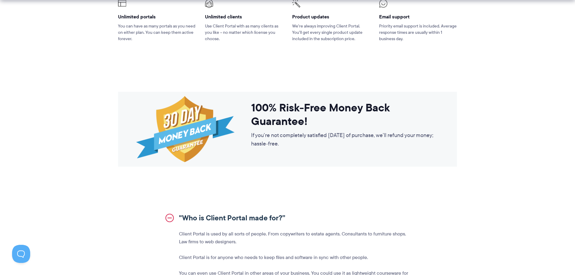
scroll to position [513, 0]
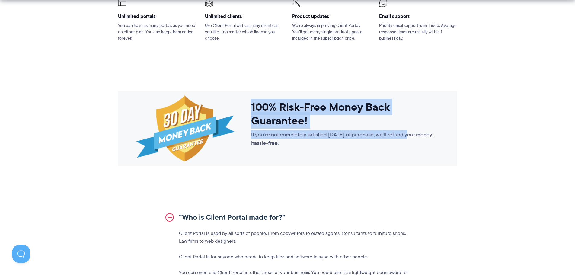
drag, startPoint x: 242, startPoint y: 108, endPoint x: 406, endPoint y: 128, distance: 165.6
click at [406, 128] on div "100% Risk-Free Money Back Guarantee! If you’re not completely satisfied within …" at bounding box center [287, 128] width 339 height 75
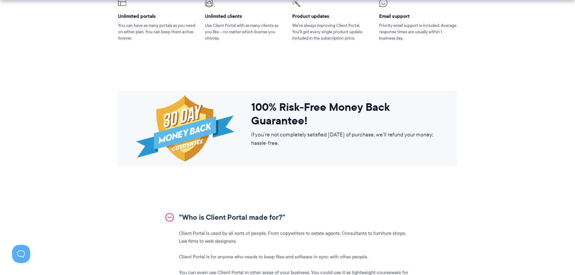
click at [320, 140] on p "If you’re not completely satisfied within 30 days of purchase, we’ll refund you…" at bounding box center [345, 138] width 188 height 17
drag, startPoint x: 282, startPoint y: 134, endPoint x: 358, endPoint y: 132, distance: 75.2
click at [358, 132] on p "If you’re not completely satisfied within 30 days of purchase, we’ll refund you…" at bounding box center [345, 138] width 188 height 17
drag, startPoint x: 417, startPoint y: 132, endPoint x: 450, endPoint y: 133, distance: 32.6
click at [450, 133] on div "100% Risk-Free Money Back Guarantee! If you’re not completely satisfied within …" at bounding box center [287, 128] width 339 height 75
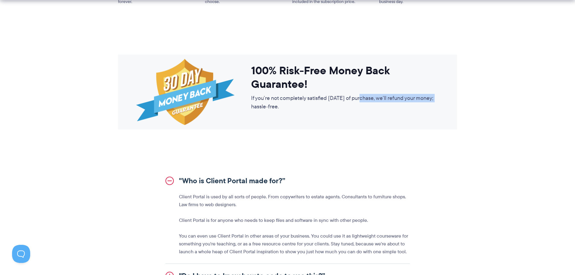
scroll to position [604, 0]
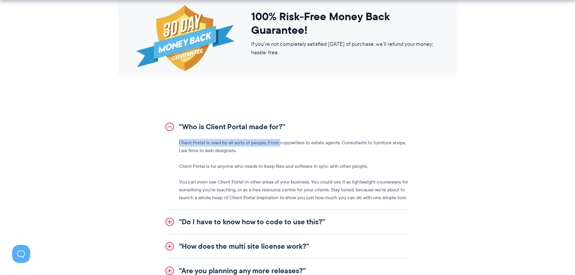
drag, startPoint x: 181, startPoint y: 142, endPoint x: 280, endPoint y: 143, distance: 98.8
click at [280, 143] on p "Client Portal is used by all sorts of people. From copywriters to estate agents…" at bounding box center [294, 147] width 231 height 16
click at [272, 143] on p "Client Portal is used by all sorts of people. From copywriters to estate agents…" at bounding box center [294, 147] width 231 height 16
drag, startPoint x: 267, startPoint y: 141, endPoint x: 339, endPoint y: 141, distance: 71.9
click at [339, 141] on p "Client Portal is used by all sorts of people. From copywriters to estate agents…" at bounding box center [294, 147] width 231 height 16
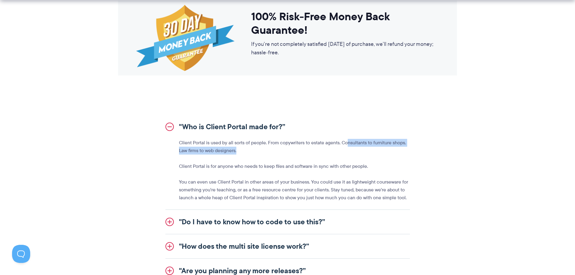
drag, startPoint x: 346, startPoint y: 140, endPoint x: 446, endPoint y: 153, distance: 100.4
click at [449, 152] on div ""Who is Client Portal made for?” Client Portal is used by all sorts of people. …" at bounding box center [288, 248] width 348 height 266
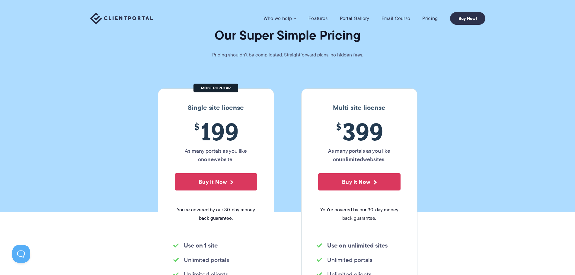
scroll to position [0, 0]
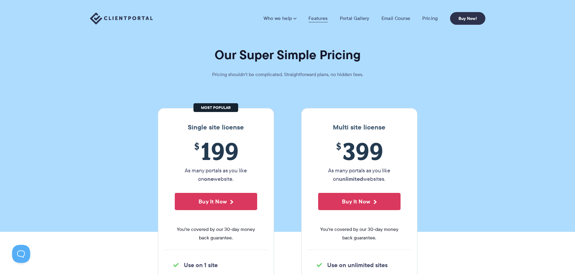
click at [327, 17] on link "Features" at bounding box center [318, 18] width 19 height 6
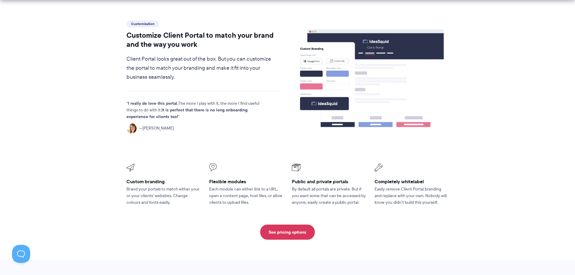
scroll to position [362, 0]
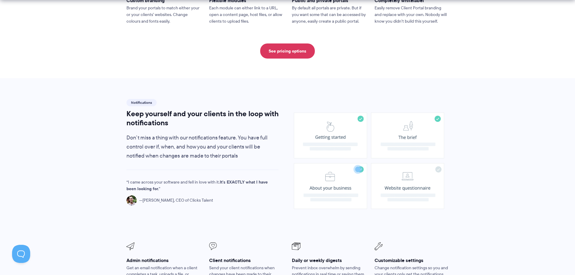
click at [348, 127] on image at bounding box center [369, 161] width 150 height 97
click at [405, 129] on image at bounding box center [370, 160] width 86 height 63
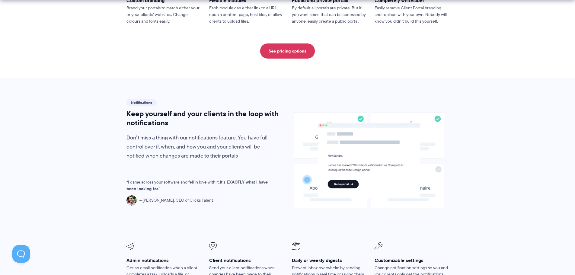
click at [343, 168] on image at bounding box center [369, 160] width 103 height 75
drag, startPoint x: 222, startPoint y: 167, endPoint x: 255, endPoint y: 173, distance: 33.1
click at [255, 179] on p "I came across your software and fell in love with it. It's EXACTLY what I have …" at bounding box center [198, 185] width 142 height 13
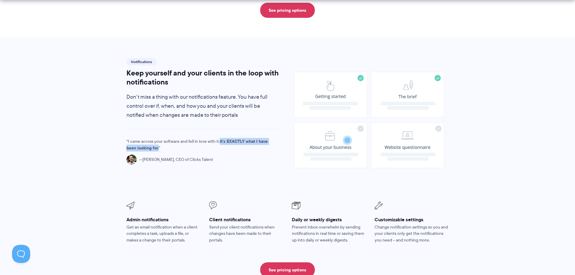
scroll to position [453, 0]
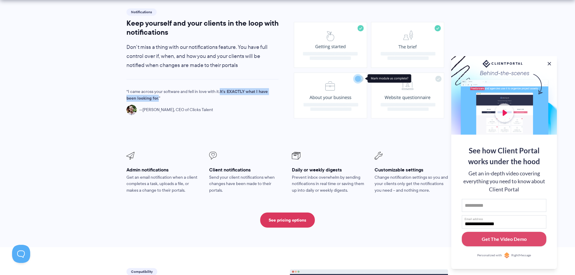
drag, startPoint x: 128, startPoint y: 155, endPoint x: 257, endPoint y: 150, distance: 129.1
click at [214, 153] on ul "Admin notifications Get an email notification when a client completes a task, u…" at bounding box center [287, 173] width 331 height 50
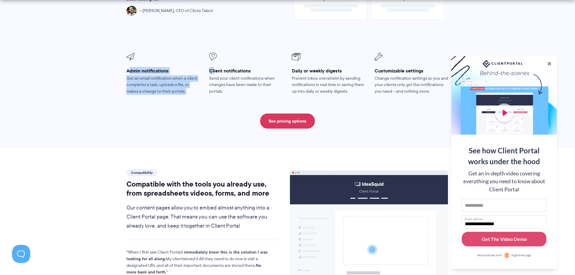
scroll to position [574, 0]
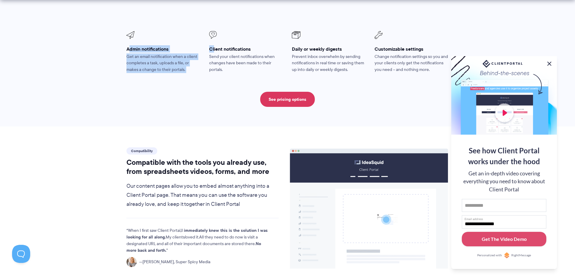
click at [549, 61] on button at bounding box center [549, 63] width 7 height 7
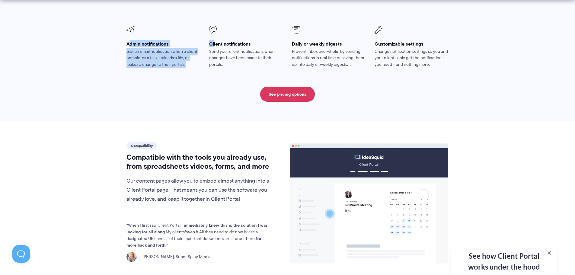
scroll to position [695, 0]
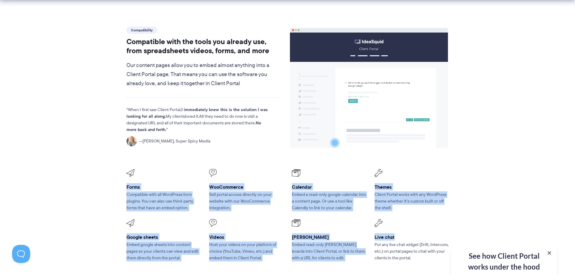
drag, startPoint x: 122, startPoint y: 167, endPoint x: 434, endPoint y: 224, distance: 316.9
click at [434, 224] on ul "Forms Compatible with all WordPress form plugins. You can also use third-party …" at bounding box center [287, 215] width 331 height 101
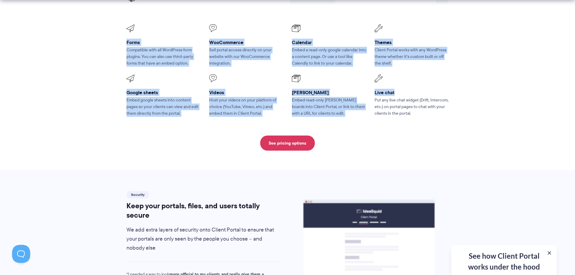
scroll to position [846, 0]
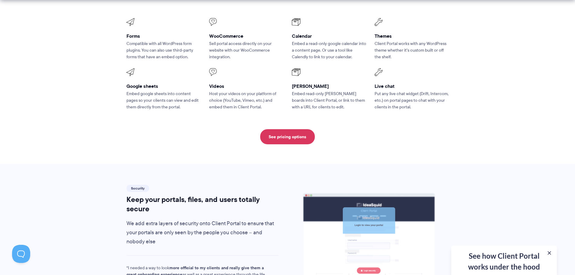
click at [207, 129] on div "See pricing options" at bounding box center [288, 136] width 323 height 15
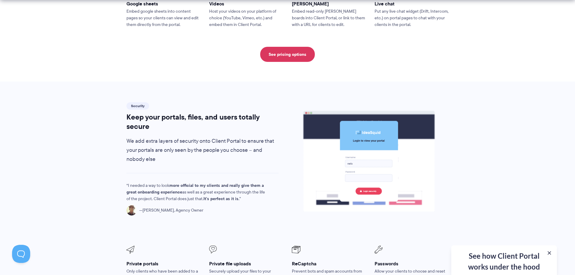
scroll to position [967, 0]
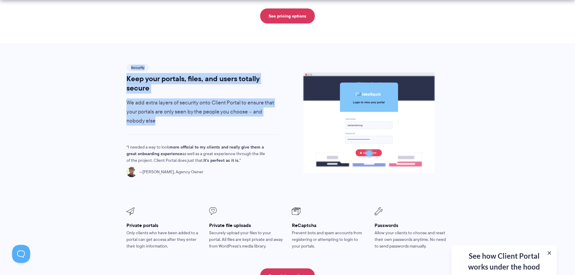
drag, startPoint x: 126, startPoint y: 55, endPoint x: 259, endPoint y: 105, distance: 141.5
click at [259, 105] on div "Security Keep your portals, files, and users totally secure We add extra layers…" at bounding box center [203, 94] width 153 height 63
click at [220, 114] on div "Security Keep your portals, files, and users totally secure We add extra layers…" at bounding box center [202, 127] width 163 height 128
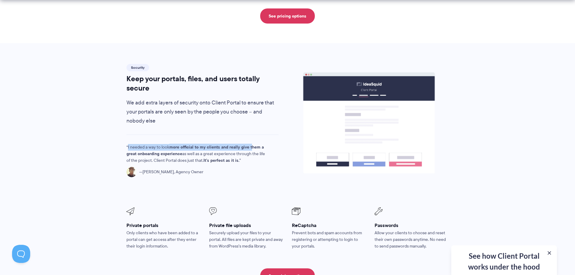
drag, startPoint x: 133, startPoint y: 129, endPoint x: 251, endPoint y: 130, distance: 118.4
click at [251, 130] on div "Security Keep your portals, files, and users totally secure We add extra layers…" at bounding box center [202, 127] width 163 height 128
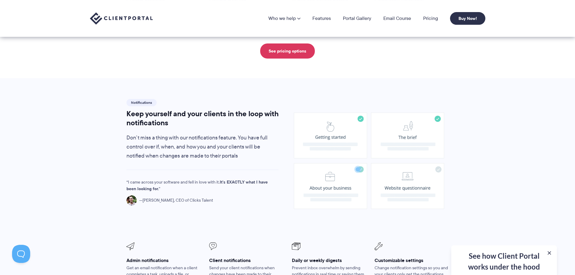
scroll to position [151, 0]
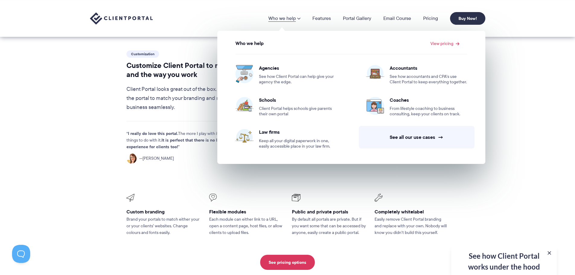
click at [299, 18] on span at bounding box center [299, 18] width 4 height 5
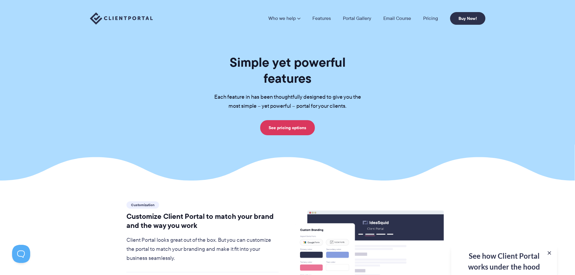
click at [299, 18] on span at bounding box center [299, 18] width 4 height 5
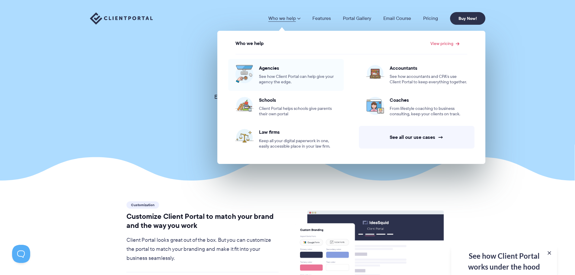
click at [284, 74] on span "See how Client Portal can help give your agency the edge." at bounding box center [298, 79] width 78 height 11
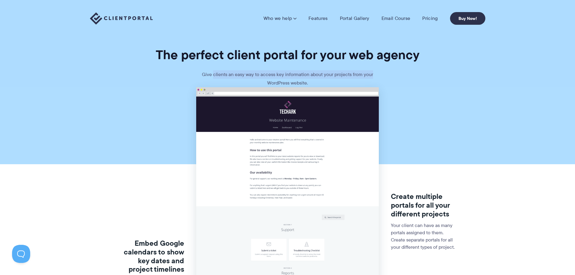
drag, startPoint x: 238, startPoint y: 76, endPoint x: 376, endPoint y: 73, distance: 138.1
click at [376, 73] on p "Give clients an easy way to access key information about your projects from you…" at bounding box center [287, 78] width 181 height 17
click at [287, 75] on p "Give clients an easy way to access key information about your projects from you…" at bounding box center [287, 78] width 181 height 17
drag, startPoint x: 325, startPoint y: 72, endPoint x: 386, endPoint y: 75, distance: 60.7
click at [385, 75] on section "The perfect client portal for your web agency Give clients an easy way to acces…" at bounding box center [287, 43] width 575 height 87
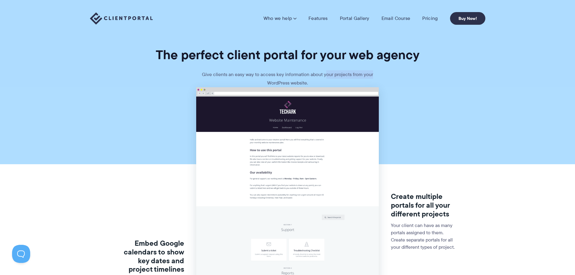
click at [396, 75] on section "The perfect client portal for your web agency Give clients an easy way to acces…" at bounding box center [287, 43] width 575 height 87
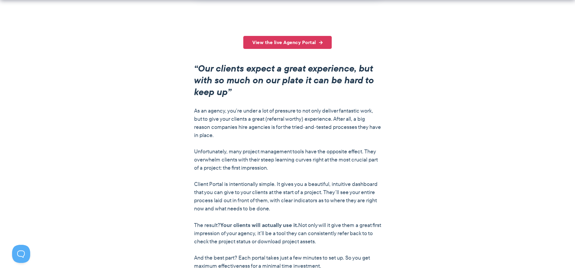
scroll to position [453, 0]
drag, startPoint x: 272, startPoint y: 65, endPoint x: 312, endPoint y: 69, distance: 40.3
click at [312, 69] on em "“Our clients expect a great experience, but with so much on our plate it can be…" at bounding box center [284, 79] width 180 height 37
click at [246, 79] on em "“Our clients expect a great experience, but with so much on our plate it can be…" at bounding box center [284, 79] width 180 height 37
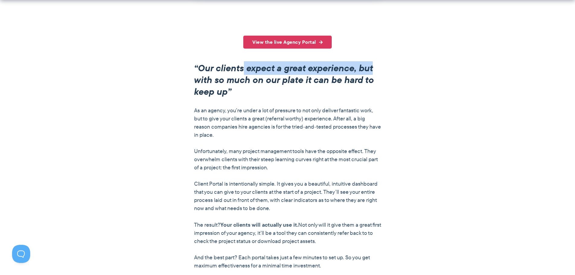
drag, startPoint x: 259, startPoint y: 71, endPoint x: 377, endPoint y: 74, distance: 118.4
click at [377, 74] on h2 "“Our clients expect a great experience, but with so much on our plate it can be…" at bounding box center [287, 79] width 187 height 35
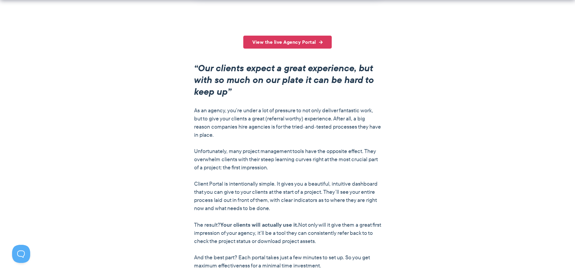
click at [267, 83] on em "“Our clients expect a great experience, but with so much on our plate it can be…" at bounding box center [284, 79] width 180 height 37
drag, startPoint x: 201, startPoint y: 80, endPoint x: 298, endPoint y: 96, distance: 98.2
click at [280, 90] on h2 "“Our clients expect a great experience, but with so much on our plate it can be…" at bounding box center [287, 79] width 187 height 35
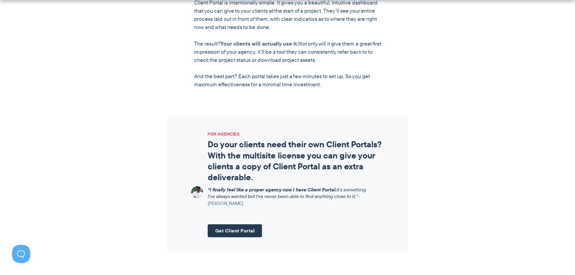
scroll to position [664, 0]
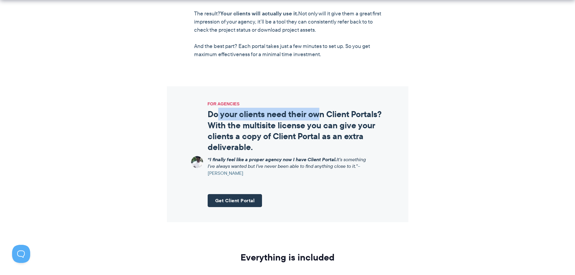
drag, startPoint x: 218, startPoint y: 110, endPoint x: 317, endPoint y: 113, distance: 99.7
click at [317, 113] on h2 "Do your clients need their own Client Portals? With the multisite license you c…" at bounding box center [296, 131] width 177 height 44
click at [298, 118] on h2 "Do your clients need their own Client Portals? With the multisite license you c…" at bounding box center [296, 131] width 177 height 44
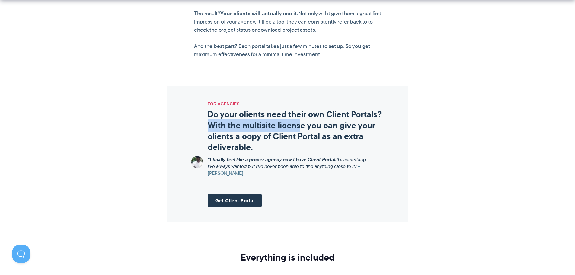
drag, startPoint x: 205, startPoint y: 124, endPoint x: 302, endPoint y: 124, distance: 97.0
click at [302, 124] on div "FOR AGENCIES Do your clients need their own Client Portals? With the multisite …" at bounding box center [287, 126] width 193 height 51
click at [303, 124] on h2 "Do your clients need their own Client Portals? With the multisite license you c…" at bounding box center [296, 131] width 177 height 44
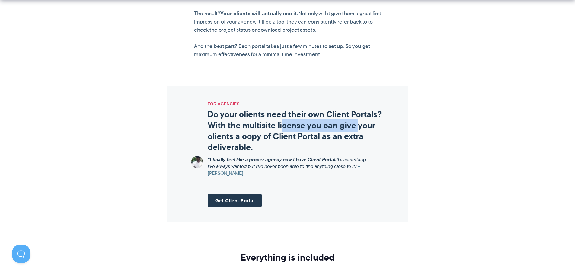
drag, startPoint x: 285, startPoint y: 123, endPoint x: 364, endPoint y: 124, distance: 78.5
click at [364, 123] on h2 "Do your clients need their own Client Portals? With the multisite license you c…" at bounding box center [296, 131] width 177 height 44
click at [250, 125] on h2 "Do your clients need their own Client Portals? With the multisite license you c…" at bounding box center [296, 131] width 177 height 44
drag, startPoint x: 303, startPoint y: 123, endPoint x: 385, endPoint y: 124, distance: 82.2
click at [385, 124] on div "FOR AGENCIES Do your clients need their own Client Portals? With the multisite …" at bounding box center [288, 154] width 242 height 136
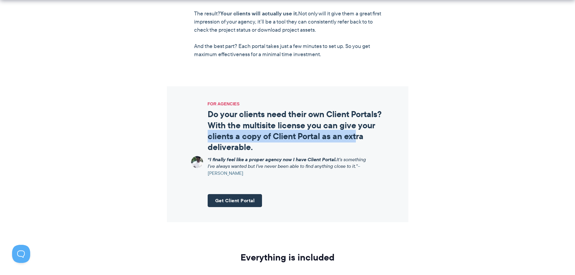
drag, startPoint x: 207, startPoint y: 136, endPoint x: 370, endPoint y: 138, distance: 163.1
click at [370, 138] on div "FOR AGENCIES Do your clients need their own Client Portals? With the multisite …" at bounding box center [287, 126] width 193 height 51
click at [374, 138] on h2 "Do your clients need their own Client Portals? With the multisite license you c…" at bounding box center [296, 131] width 177 height 44
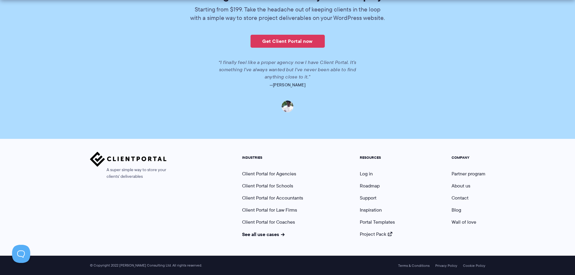
scroll to position [1395, 0]
click at [269, 236] on link "See all use cases" at bounding box center [263, 233] width 43 height 7
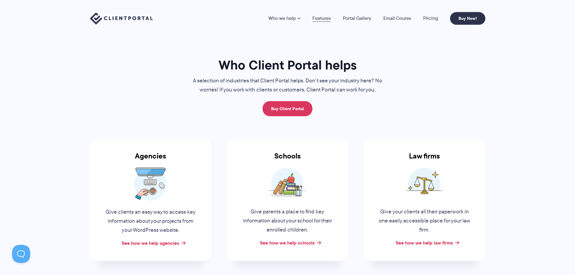
click at [320, 16] on link "Features" at bounding box center [322, 18] width 18 height 5
click at [360, 17] on link "Portal Gallery" at bounding box center [357, 18] width 28 height 5
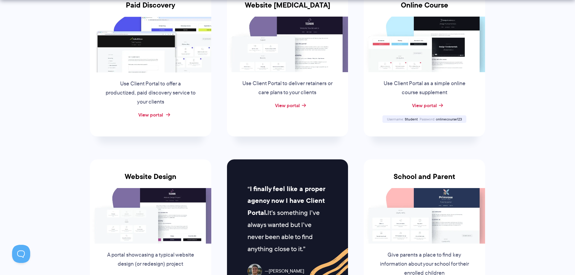
click at [143, 117] on link "View portal" at bounding box center [150, 114] width 25 height 7
drag, startPoint x: 292, startPoint y: 109, endPoint x: 280, endPoint y: 119, distance: 15.9
click at [280, 119] on div "Website Retainer Use Client Portal to deliver retainers or care plans to your c…" at bounding box center [287, 62] width 121 height 149
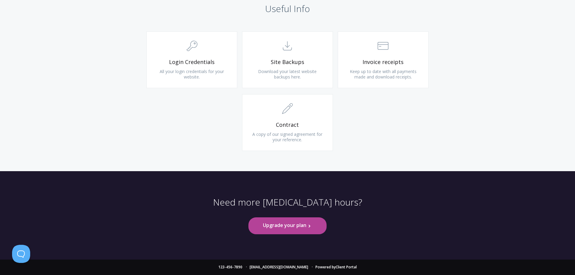
scroll to position [373, 0]
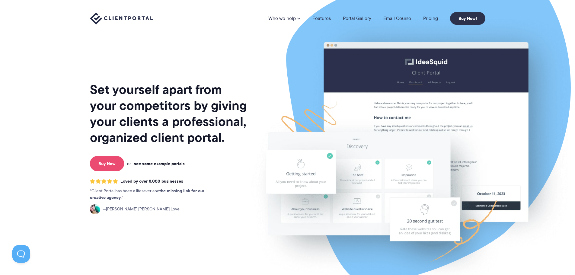
click at [103, 166] on link "Buy Now" at bounding box center [107, 163] width 34 height 15
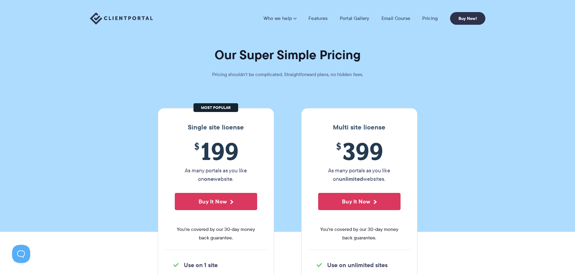
click at [212, 199] on button "Buy It Now" at bounding box center [216, 201] width 82 height 17
click at [389, 19] on link "Email Course" at bounding box center [396, 18] width 29 height 6
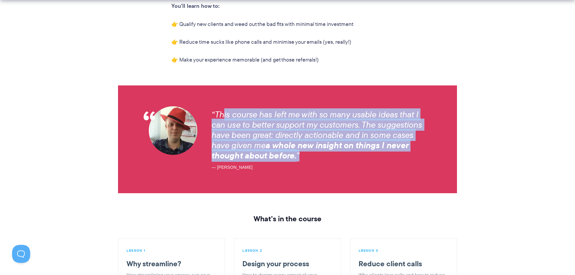
drag, startPoint x: 223, startPoint y: 102, endPoint x: 343, endPoint y: 142, distance: 126.0
click at [343, 142] on h3 "“This course has left me with so many usable ideas that I can use to better sup…" at bounding box center [322, 134] width 221 height 51
click at [342, 142] on h3 "“This course has left me with so many usable ideas that I can use to better sup…" at bounding box center [322, 134] width 221 height 51
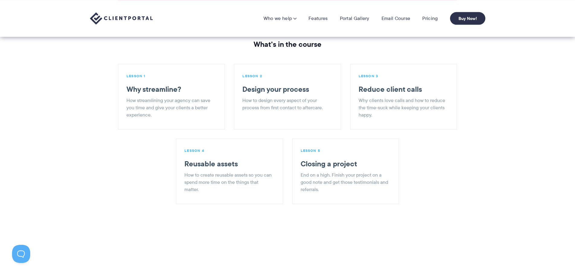
scroll to position [634, 0]
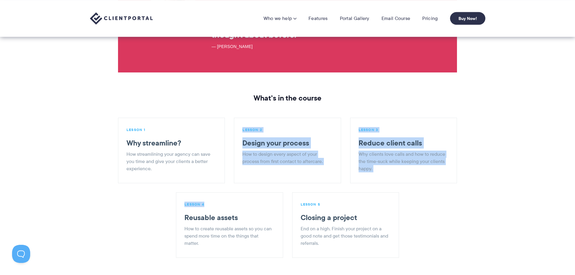
click at [205, 172] on ul "LESSON 1 Why streamline? How streamlining your agency can save you time and giv…" at bounding box center [288, 192] width 348 height 149
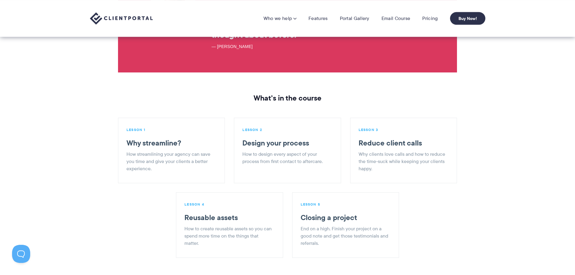
click at [203, 213] on h3 "Reusable assets" at bounding box center [229, 217] width 88 height 9
drag, startPoint x: 201, startPoint y: 214, endPoint x: 331, endPoint y: 214, distance: 129.3
click at [202, 225] on p "How to create reusable assets so you can spend more time on the things that mat…" at bounding box center [229, 236] width 88 height 22
click at [351, 225] on p "End on a high. Finish your project on a good note and get those testimonials an…" at bounding box center [345, 236] width 88 height 22
click at [307, 225] on p "End on a high. Finish your project on a good note and get those testimonials an…" at bounding box center [345, 236] width 88 height 22
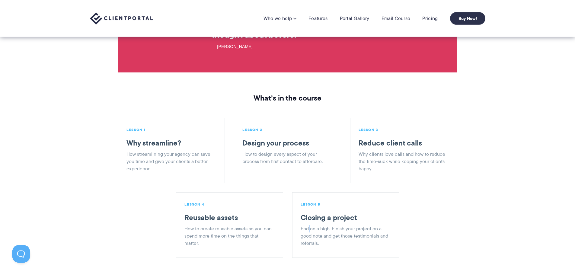
drag, startPoint x: 310, startPoint y: 216, endPoint x: 316, endPoint y: 213, distance: 6.9
click at [310, 225] on p "End on a high. Finish your project on a good note and get those testimonials an…" at bounding box center [345, 236] width 88 height 22
click at [343, 213] on h3 "Closing a project" at bounding box center [345, 217] width 88 height 9
click at [396, 158] on li "LESSON 3 Reduce client calls Why clients love calls and how to reduce the time-…" at bounding box center [403, 151] width 107 height 66
click at [379, 151] on p "Why clients love calls and how to reduce the time-suck while keeping your clien…" at bounding box center [403, 162] width 88 height 22
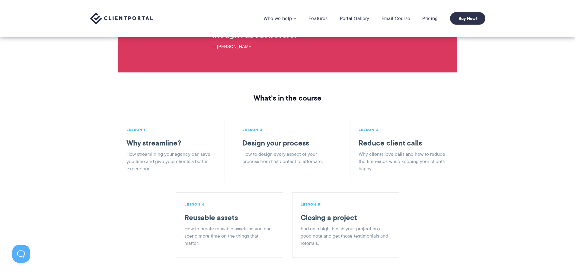
click at [368, 127] on p "LESSON 3" at bounding box center [403, 129] width 88 height 5
click at [195, 118] on li "LESSON 1 Why streamline? How streamlining your agency can save you time and giv…" at bounding box center [171, 151] width 107 height 66
click at [168, 118] on li "LESSON 1 Why streamline? How streamlining your agency can save you time and giv…" at bounding box center [171, 151] width 107 height 66
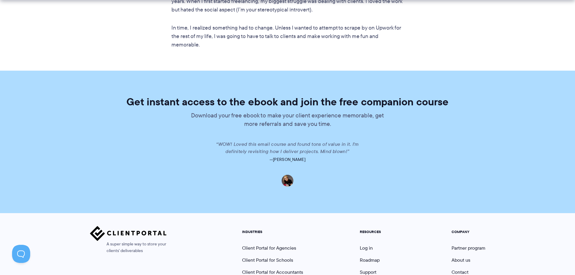
scroll to position [1165, 0]
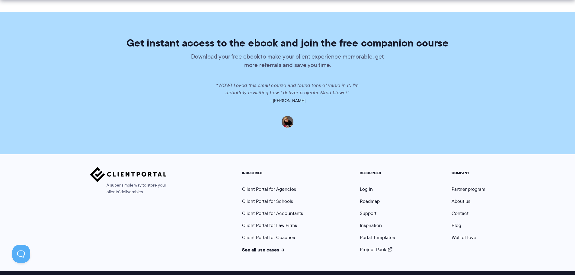
click at [460, 177] on ul "COMPANY Partner program About us Contact Blog Wall of love" at bounding box center [468, 212] width 43 height 82
click at [460, 186] on link "Partner program" at bounding box center [469, 189] width 34 height 7
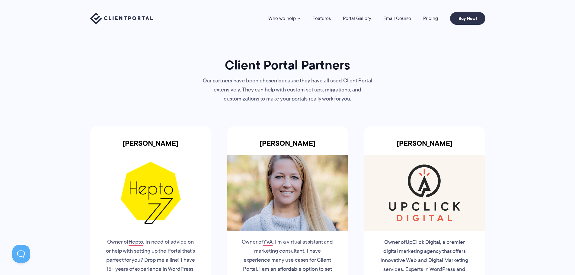
click at [422, 19] on li "Pricing" at bounding box center [430, 18] width 27 height 5
